Goal: Information Seeking & Learning: Learn about a topic

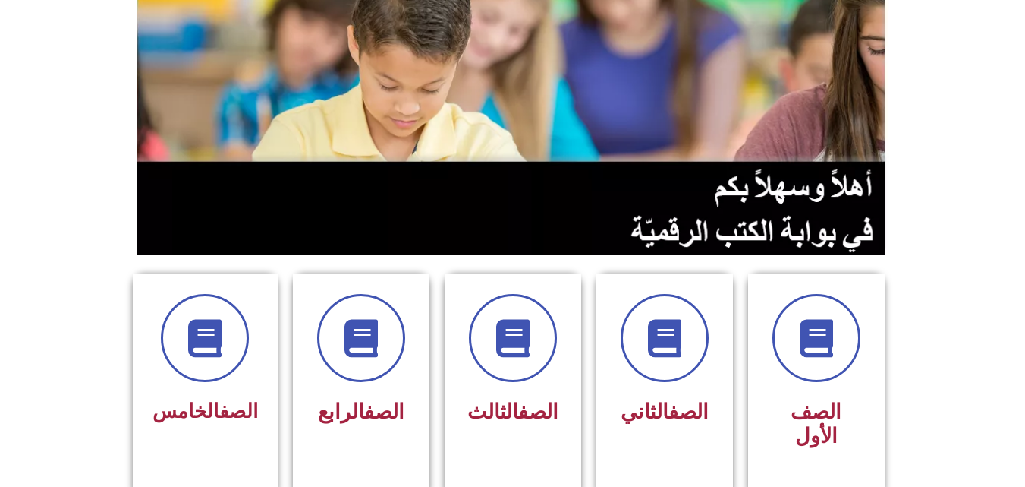
scroll to position [182, 0]
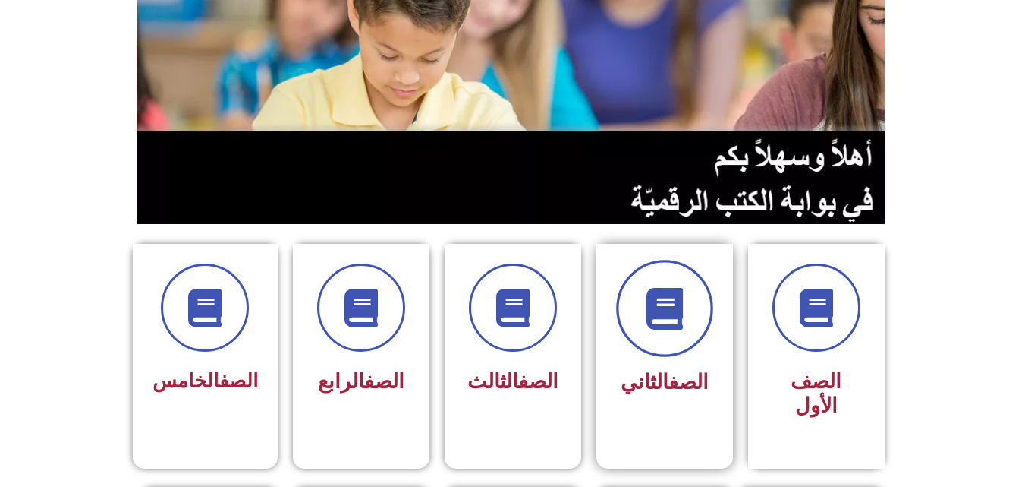
click at [669, 329] on span at bounding box center [664, 308] width 97 height 97
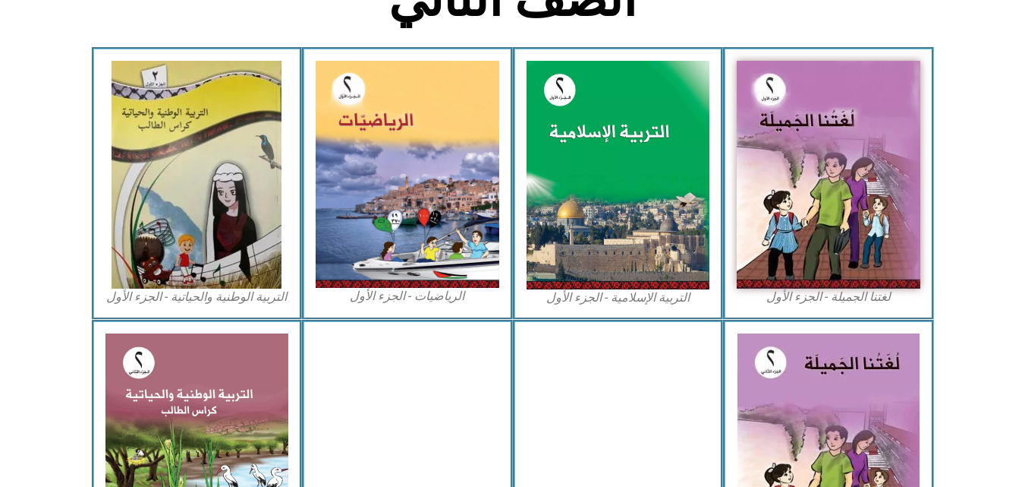
scroll to position [455, 0]
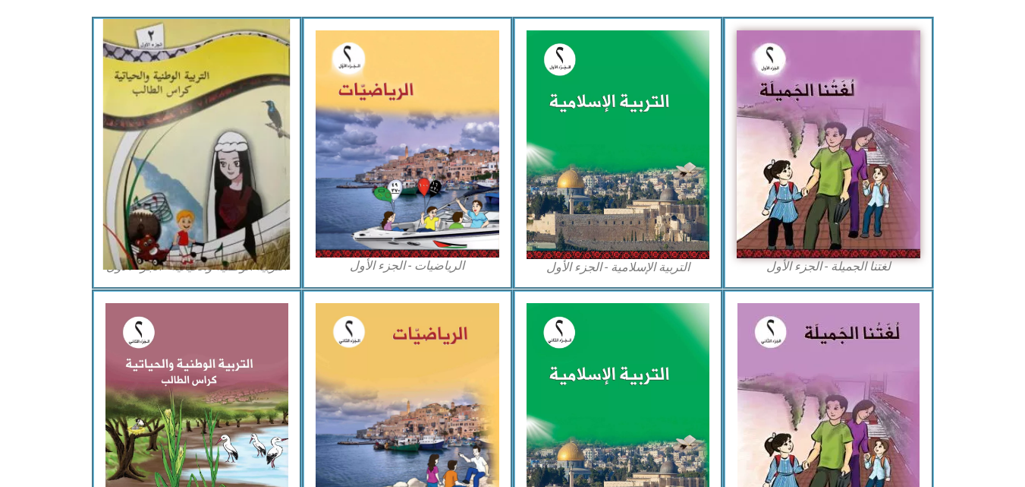
click at [241, 172] on img at bounding box center [196, 144] width 187 height 250
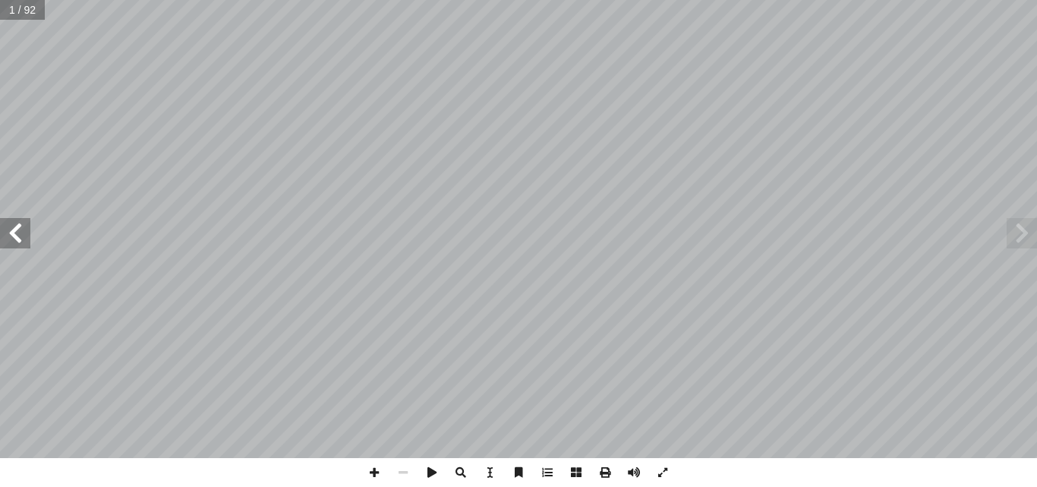
click at [14, 229] on span at bounding box center [15, 233] width 30 height 30
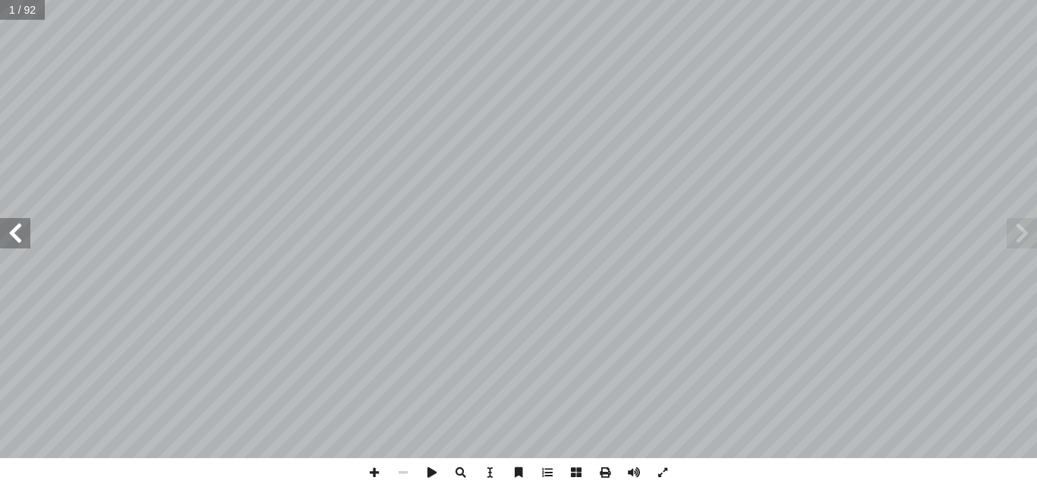
click at [14, 229] on span at bounding box center [15, 233] width 30 height 30
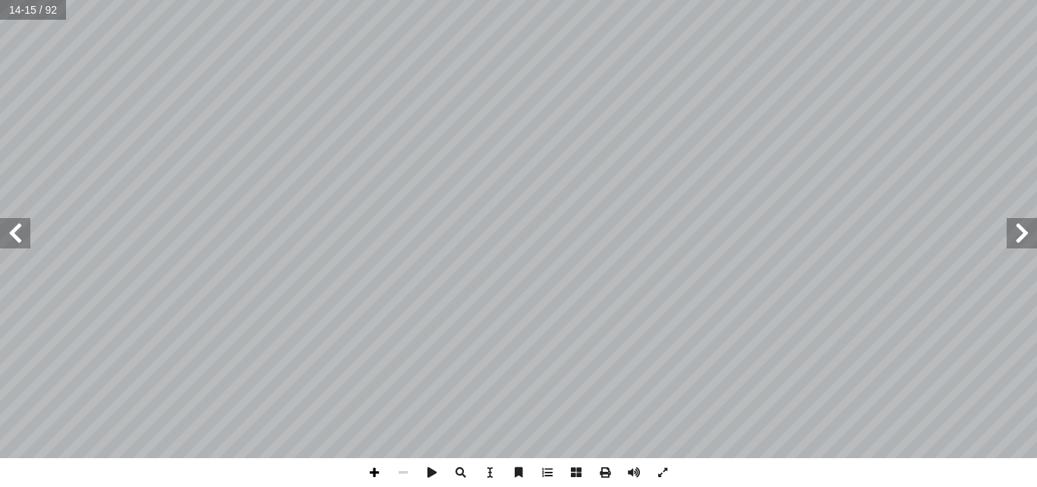
click at [379, 465] on span at bounding box center [374, 472] width 29 height 29
click at [16, 228] on span at bounding box center [15, 233] width 30 height 30
click at [398, 471] on span at bounding box center [403, 472] width 29 height 29
click at [7, 242] on span at bounding box center [15, 233] width 30 height 30
click at [375, 477] on span at bounding box center [374, 472] width 29 height 29
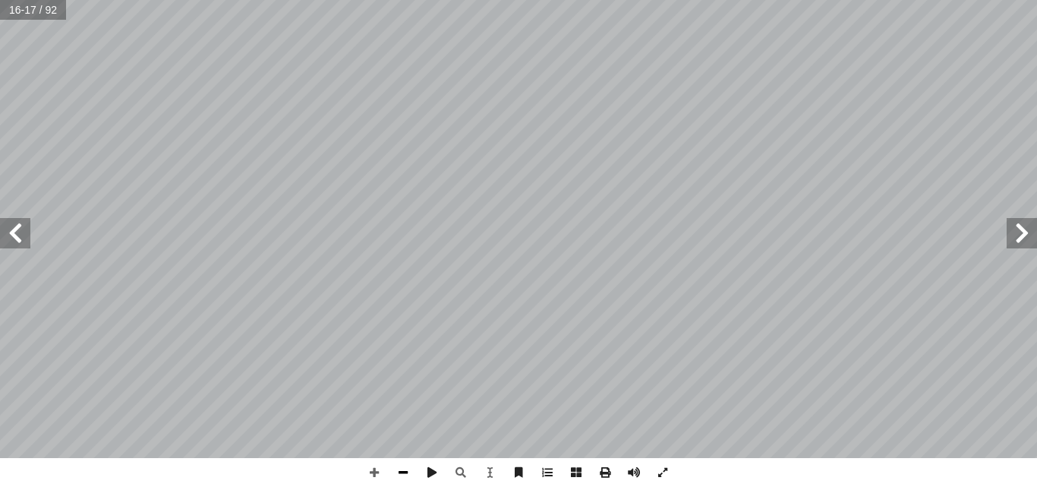
click at [404, 476] on span at bounding box center [403, 472] width 29 height 29
